Goal: Task Accomplishment & Management: Manage account settings

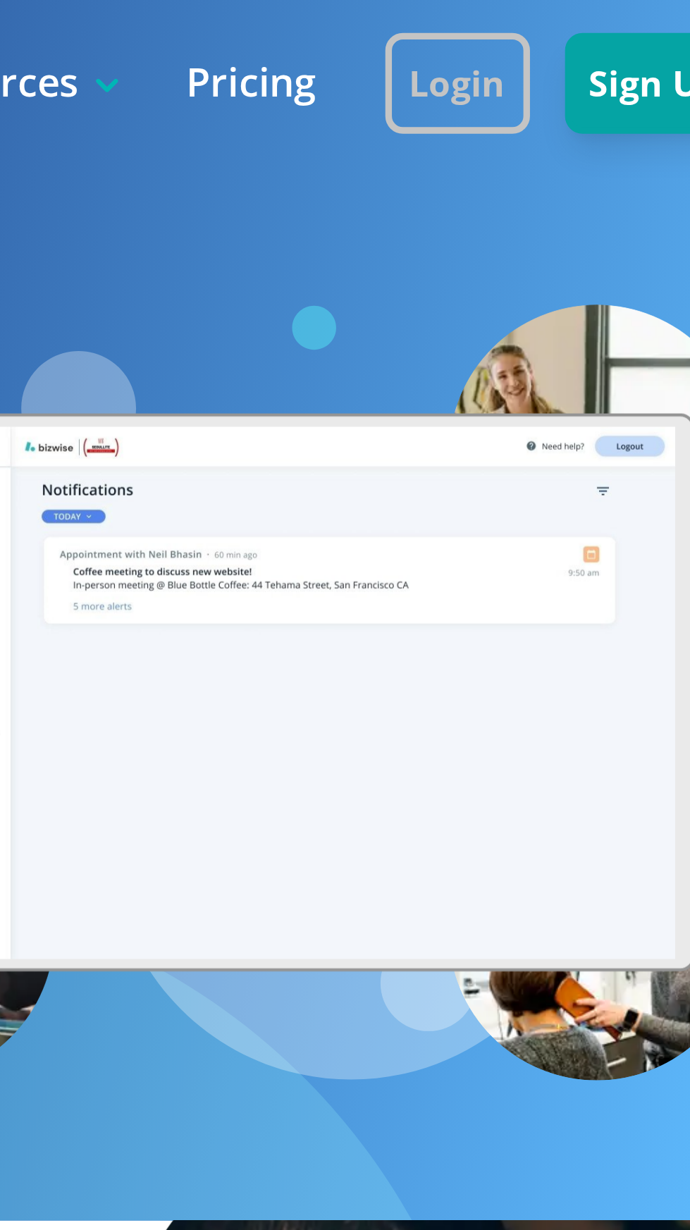
click at [581, 25] on button "Login" at bounding box center [570, 27] width 47 height 32
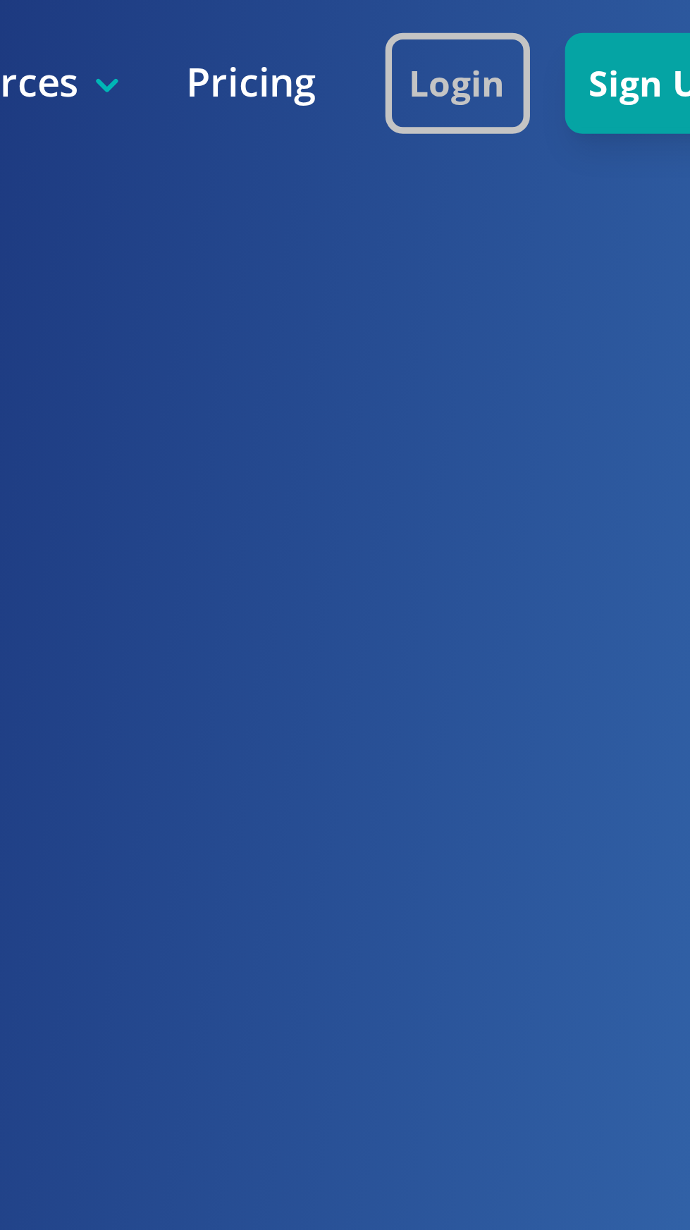
click at [574, 24] on button "Login" at bounding box center [570, 27] width 47 height 32
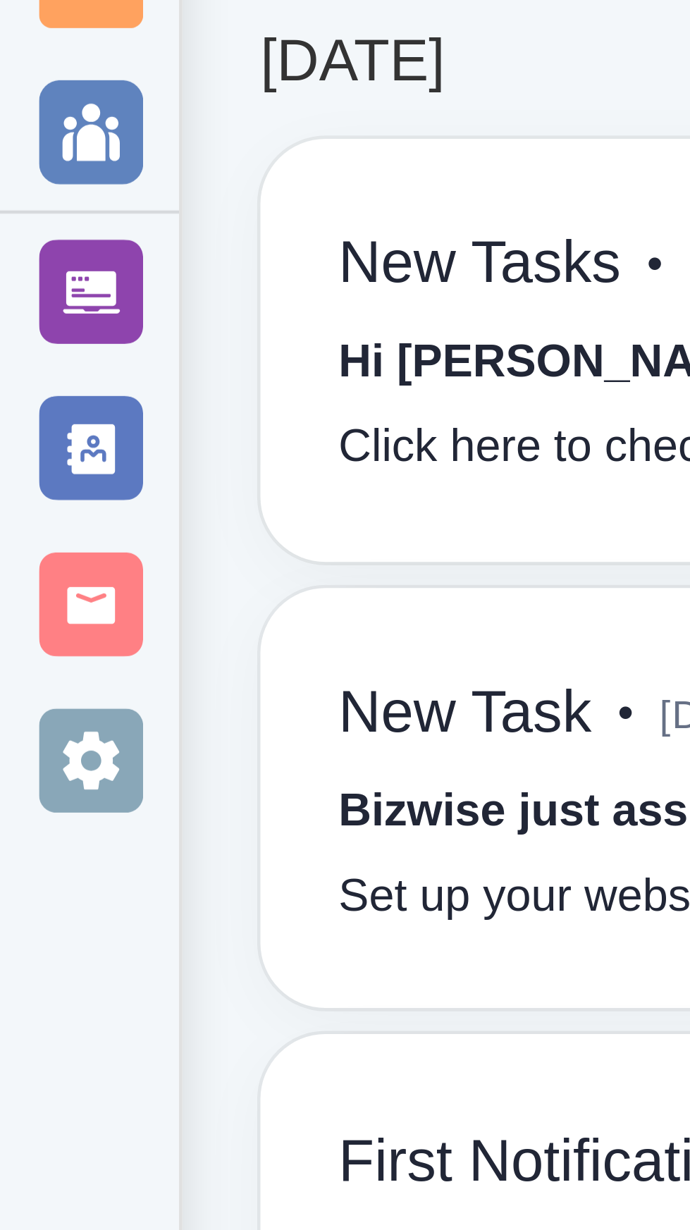
click at [18, 229] on div at bounding box center [19, 232] width 23 height 23
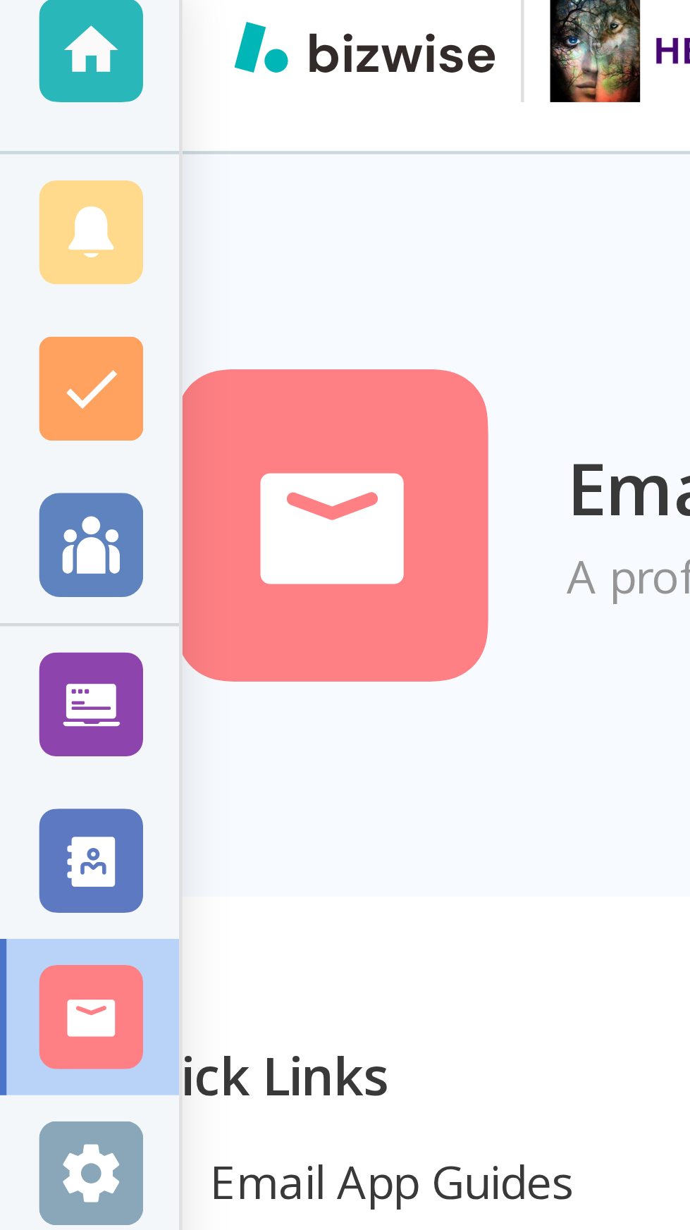
scroll to position [0, 15]
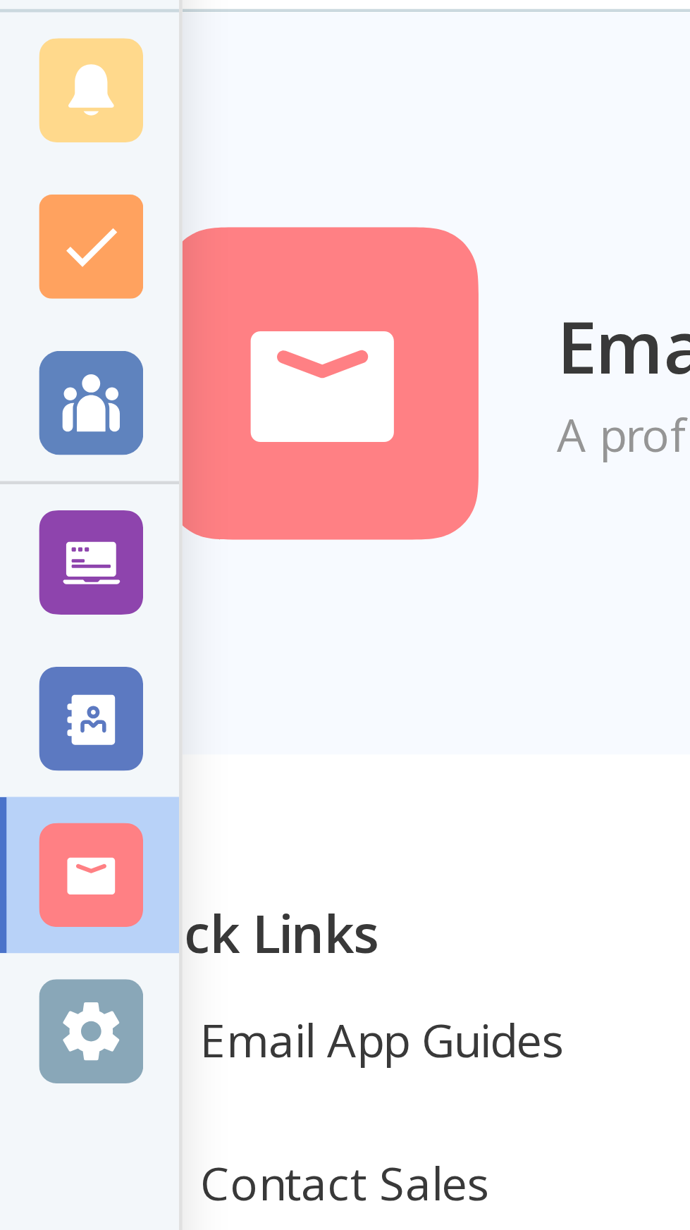
click at [22, 268] on div at bounding box center [19, 265] width 23 height 23
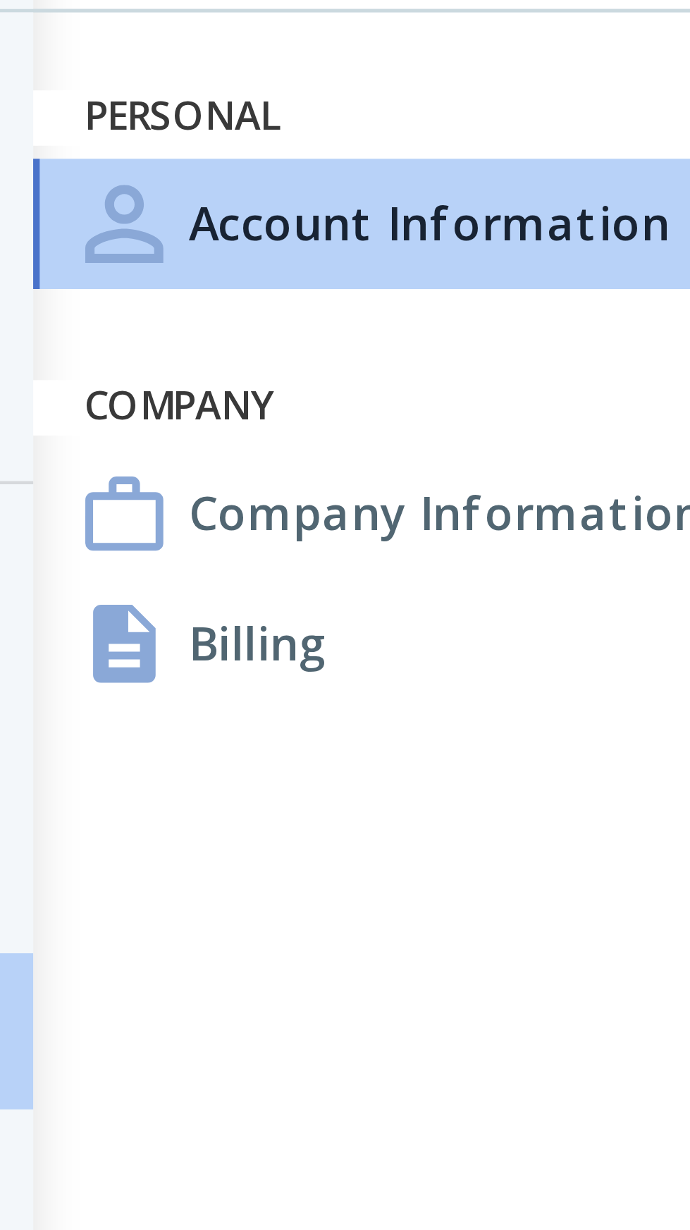
click at [90, 183] on h4 "Billing" at bounding box center [88, 181] width 30 height 15
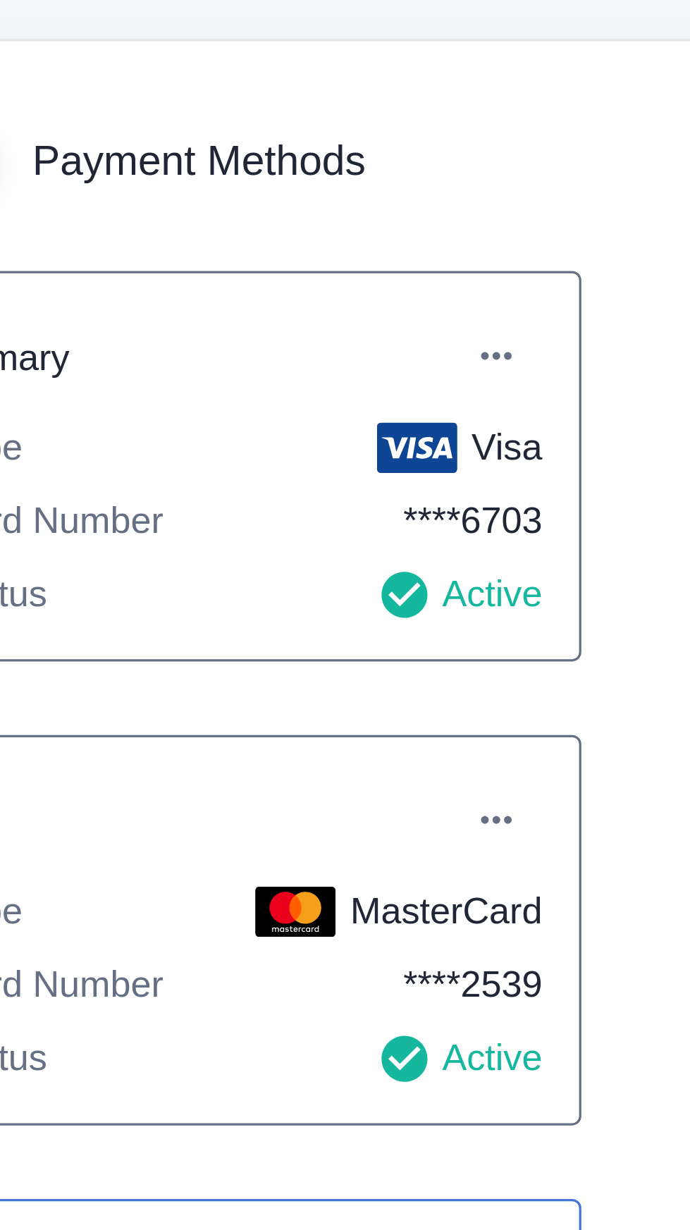
scroll to position [19, 0]
click at [418, 211] on icon "button" at bounding box center [413, 218] width 14 height 14
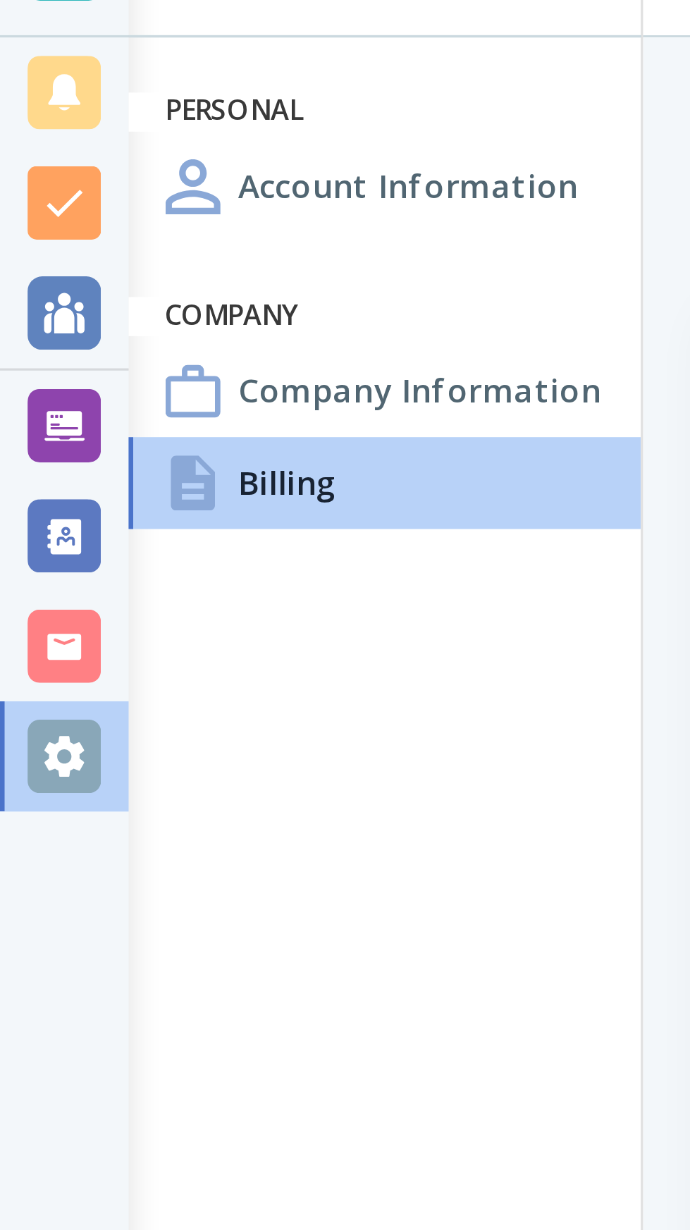
click at [123, 180] on div at bounding box center [345, 615] width 690 height 1230
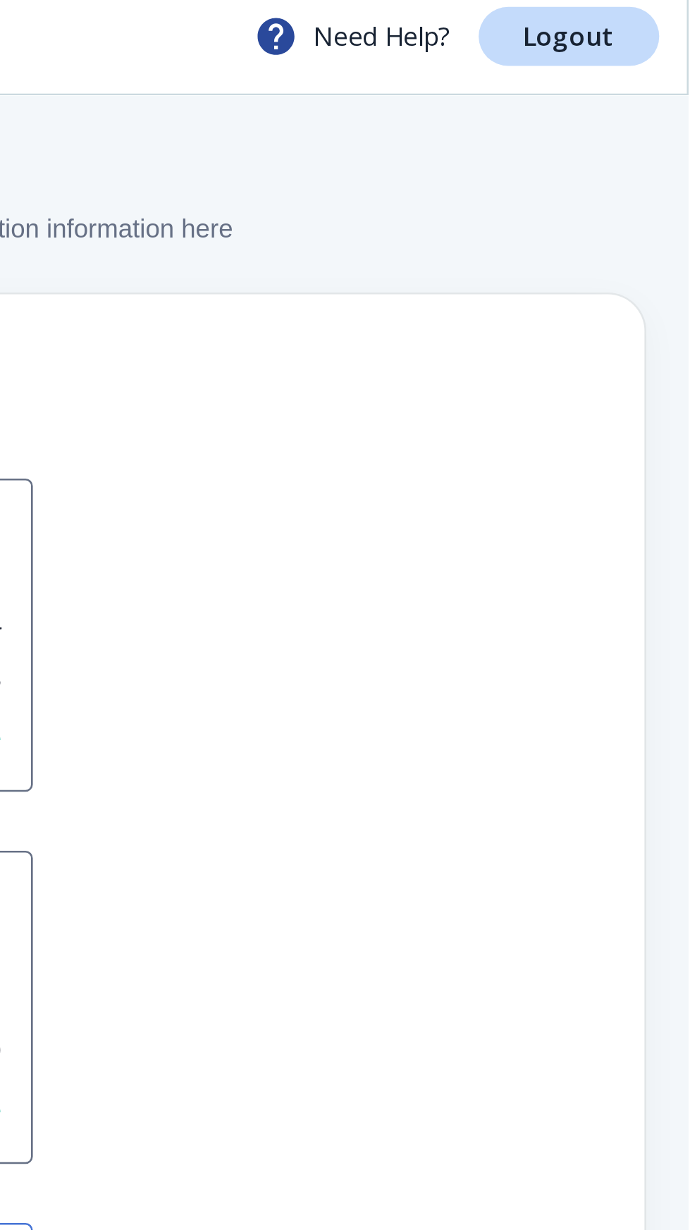
scroll to position [0, 0]
